Goal: Information Seeking & Learning: Learn about a topic

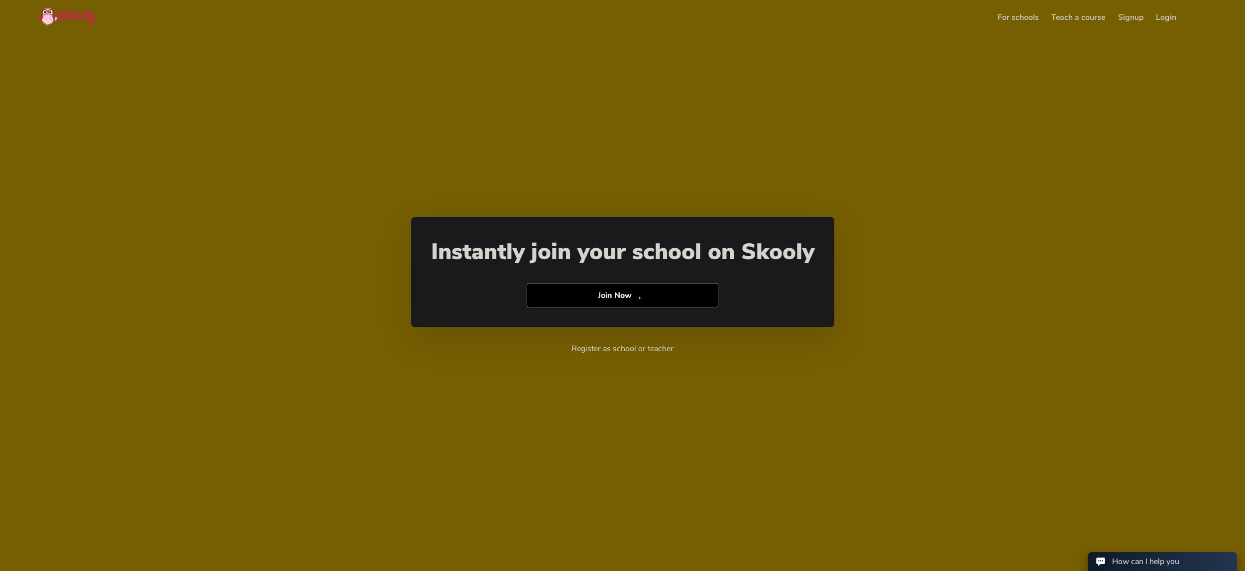
select select "65"
select select "[GEOGRAPHIC_DATA]"
select select "[GEOGRAPHIC_DATA]/[GEOGRAPHIC_DATA]"
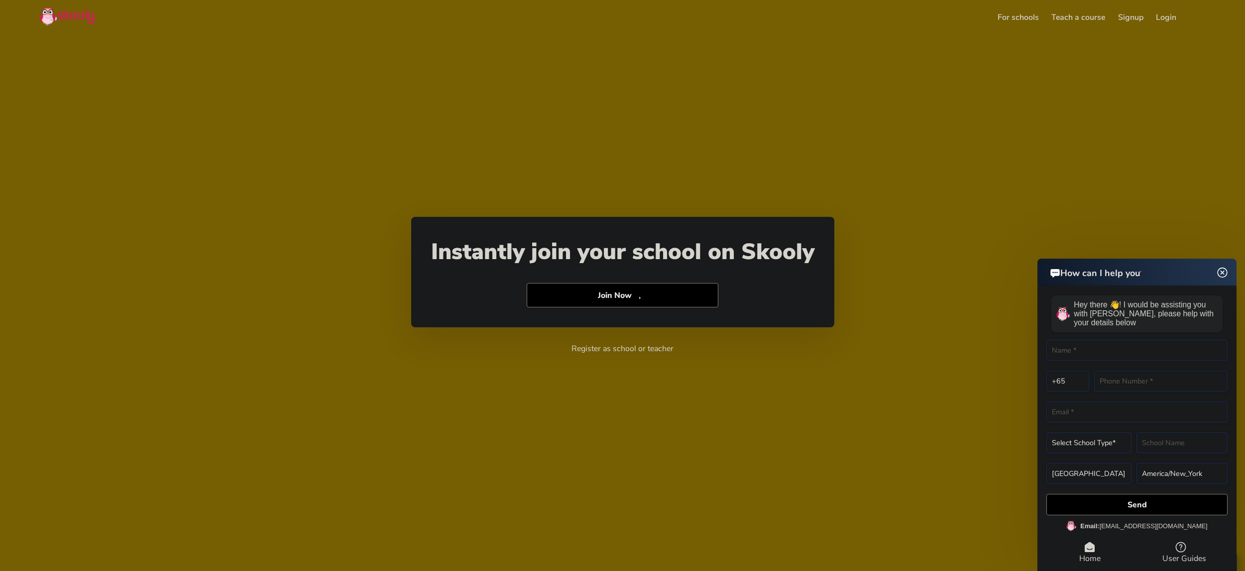
click at [1021, 13] on link "For schools" at bounding box center [1018, 17] width 54 height 16
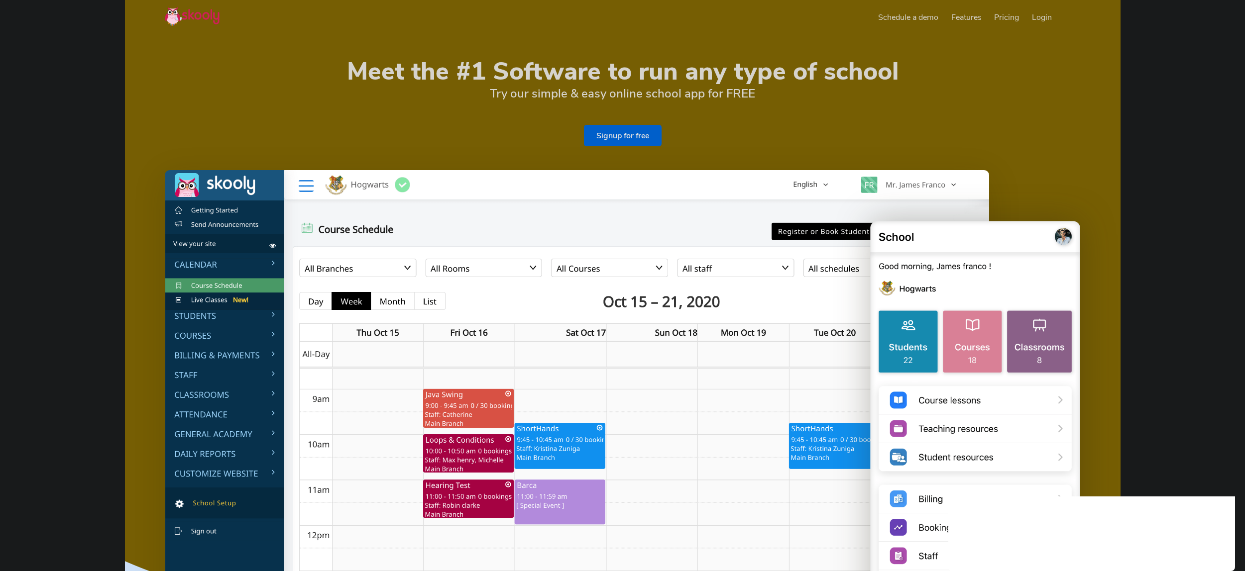
select select "en"
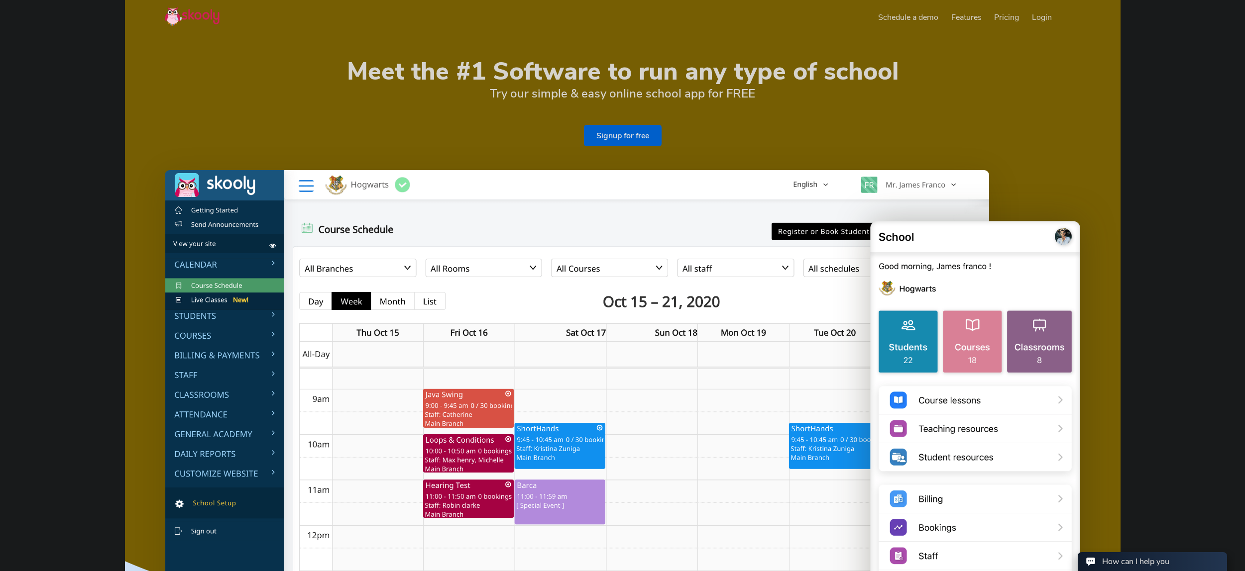
select select "65"
select select "[GEOGRAPHIC_DATA]"
select select "[GEOGRAPHIC_DATA]/[GEOGRAPHIC_DATA]"
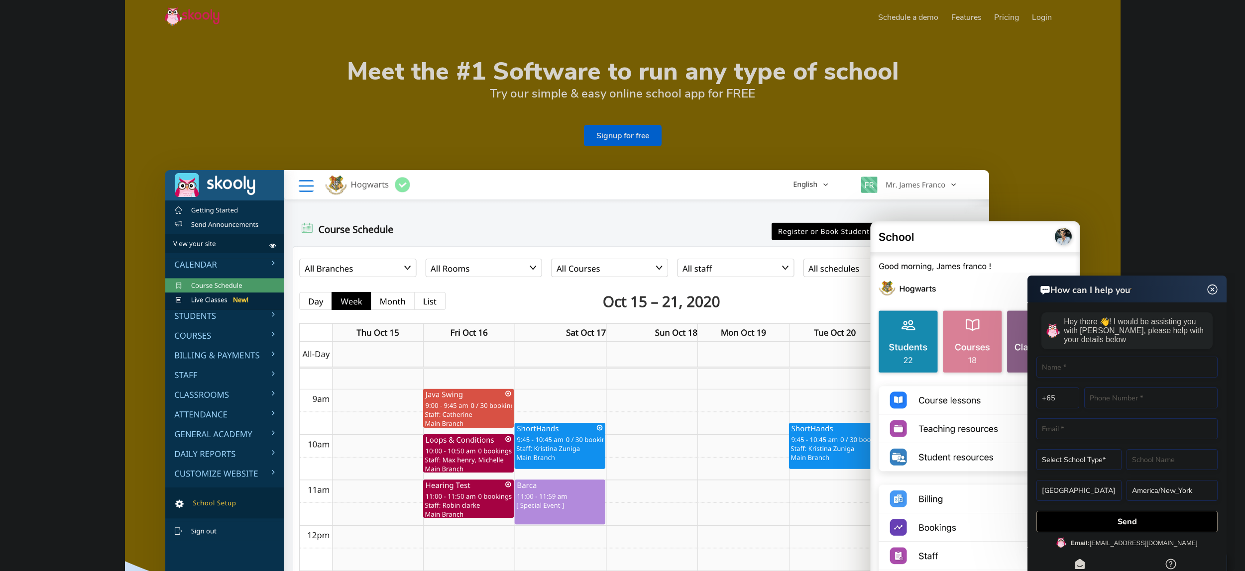
click at [1013, 18] on span "Pricing" at bounding box center [1006, 17] width 25 height 11
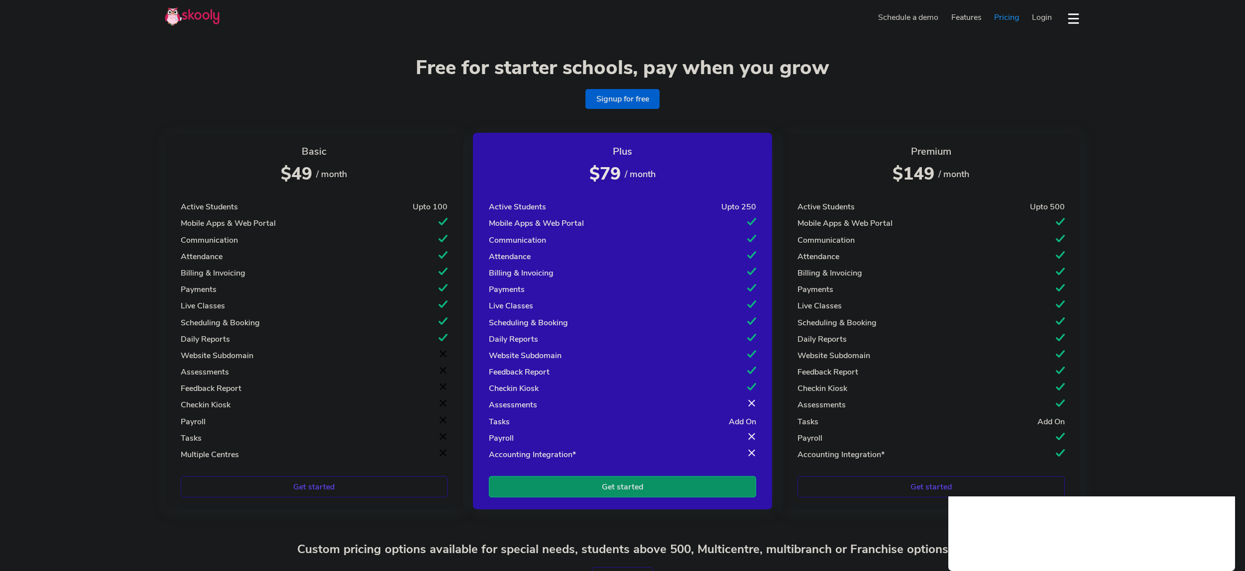
select select "en"
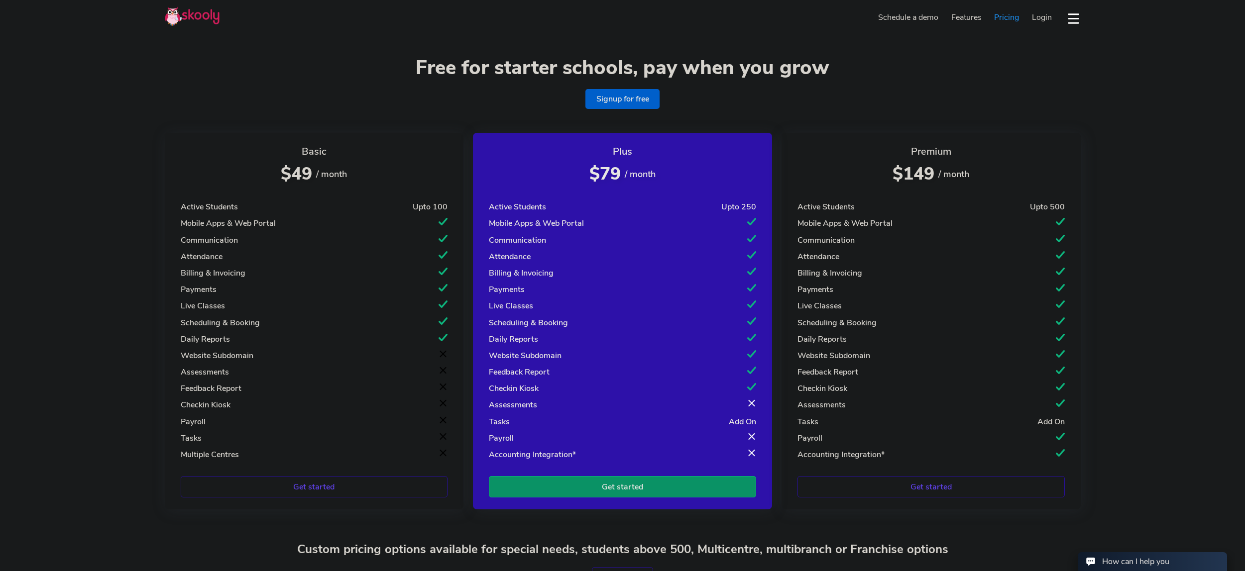
select select "65"
select select "[GEOGRAPHIC_DATA]"
select select "[GEOGRAPHIC_DATA]/[GEOGRAPHIC_DATA]"
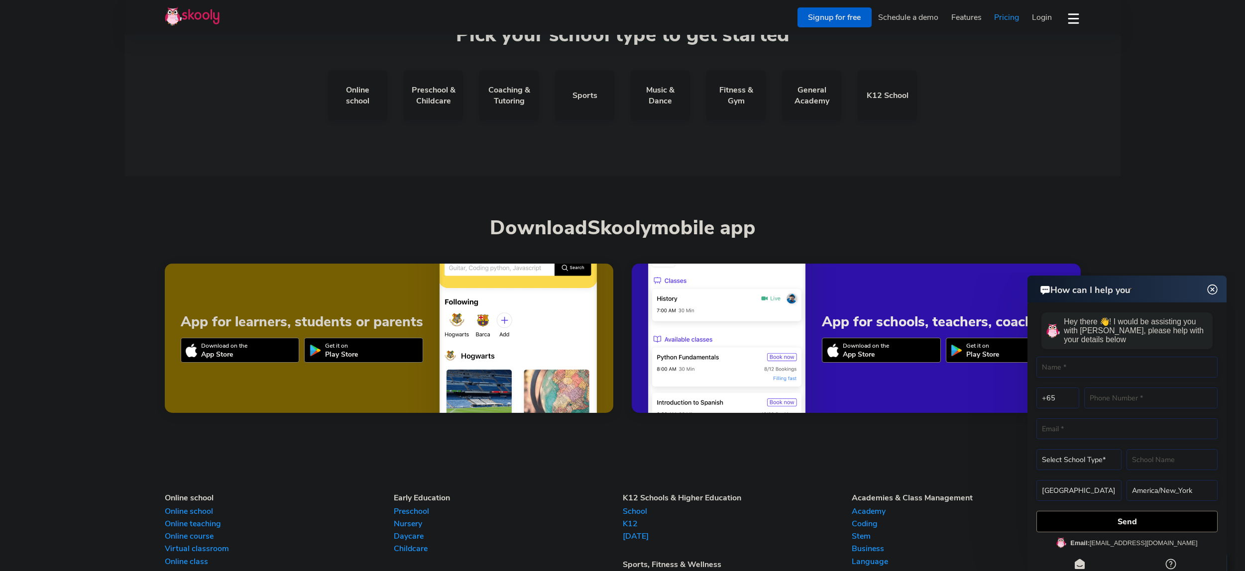
scroll to position [792, 0]
